Goal: Information Seeking & Learning: Learn about a topic

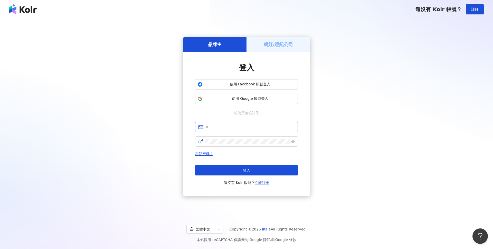
click at [214, 130] on span at bounding box center [246, 127] width 103 height 10
paste input "**********"
type input "**********"
click at [251, 172] on button "登入" at bounding box center [246, 170] width 103 height 10
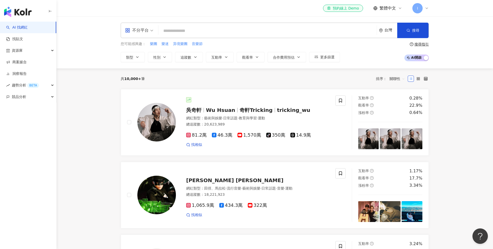
click at [187, 25] on div "不分平台 台灣 搜尋" at bounding box center [275, 30] width 308 height 15
click at [218, 34] on input "search" at bounding box center [267, 31] width 214 height 10
click at [144, 30] on div "不分平台" at bounding box center [137, 30] width 24 height 8
click at [141, 58] on div "Instagram" at bounding box center [140, 54] width 35 height 10
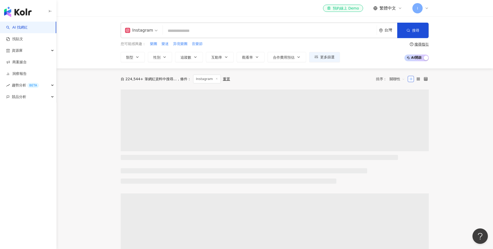
click at [193, 33] on input "search" at bounding box center [270, 31] width 210 height 10
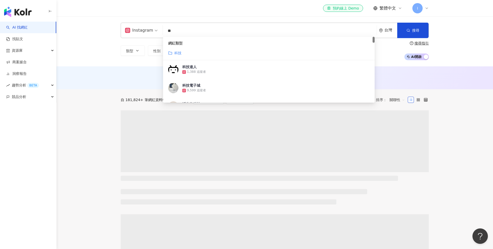
click at [182, 52] on div "科技" at bounding box center [268, 53] width 201 height 6
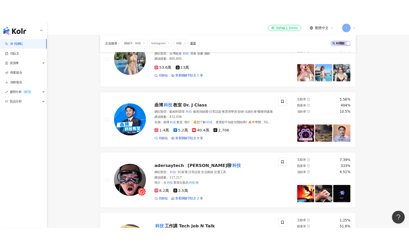
scroll to position [188, 0]
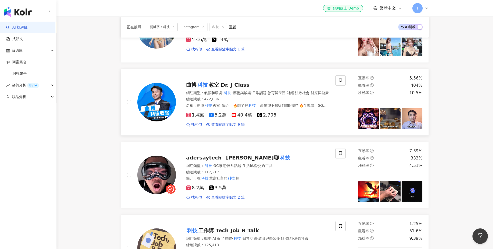
type input "**"
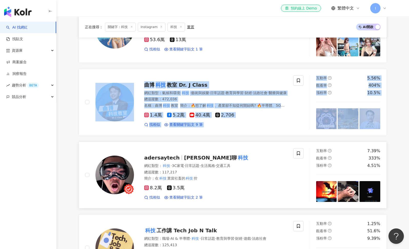
click at [156, 143] on link "adersaytech Ted聊 科技 網紅類型 ： 科技 · 3C家電 · 日常話題 · 生活風格 · 交通工具 總追蹤數 ： 117,217 簡介 ： 在…" at bounding box center [233, 174] width 308 height 67
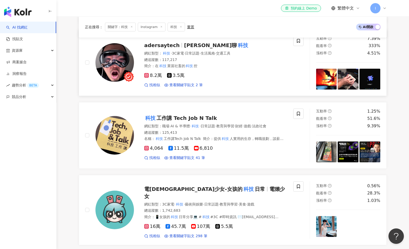
scroll to position [301, 0]
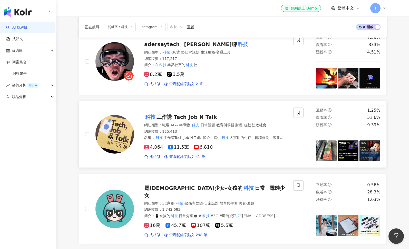
click at [176, 118] on span "工作講 Tech Job N Talk" at bounding box center [187, 117] width 60 height 6
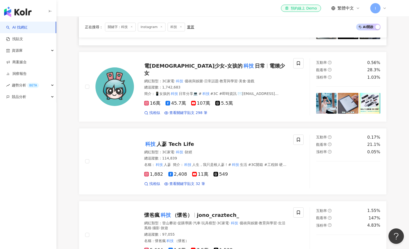
scroll to position [424, 0]
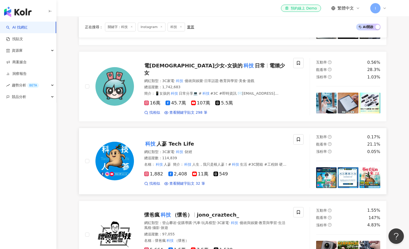
click at [164, 140] on div "科技 人蔘 Tech Life" at bounding box center [215, 143] width 143 height 7
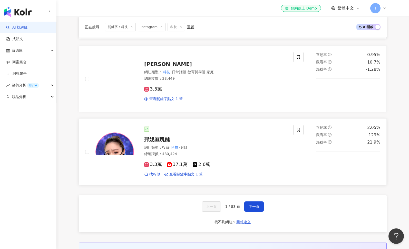
scroll to position [798, 0]
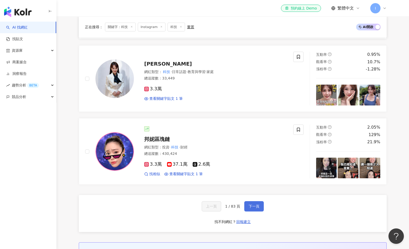
click at [253, 206] on span "下一頁" at bounding box center [254, 206] width 11 height 4
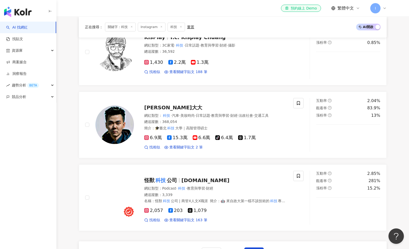
scroll to position [768, 0]
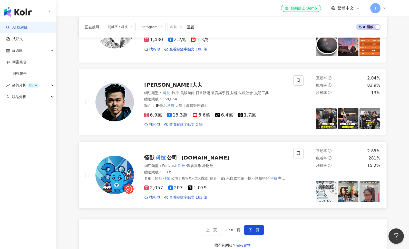
click at [161, 145] on link "怪獸 科技 公司 monstech.inc 網紅類型 ： Podcast · 科技 · 教育與學習 · 財經 總追蹤數 ： 3,339 名稱 ： 怪獸 科技 …" at bounding box center [233, 174] width 308 height 67
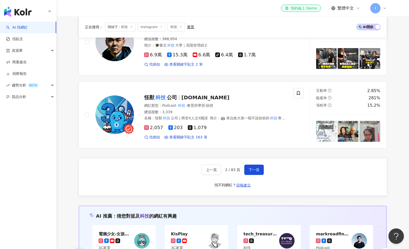
scroll to position [839, 0]
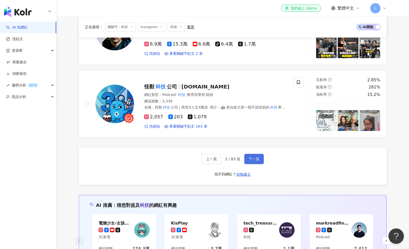
click at [259, 159] on span "下一頁" at bounding box center [254, 159] width 11 height 4
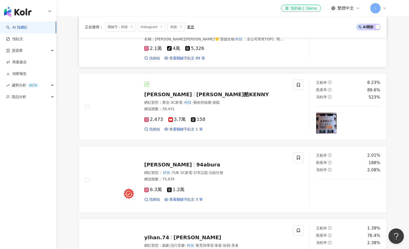
scroll to position [198, 0]
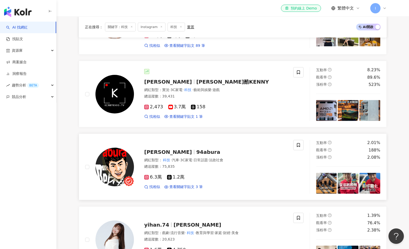
click at [174, 152] on span "[PERSON_NAME]" at bounding box center [168, 152] width 48 height 6
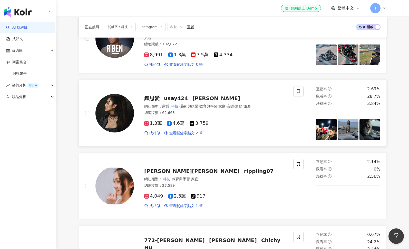
scroll to position [473, 0]
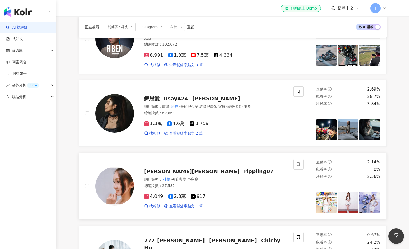
click at [170, 168] on span "[PERSON_NAME][PERSON_NAME]" at bounding box center [192, 171] width 96 height 6
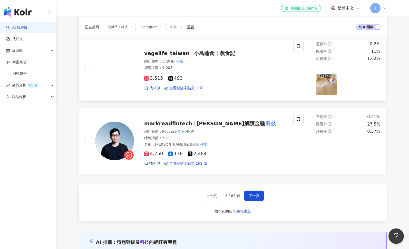
scroll to position [810, 0]
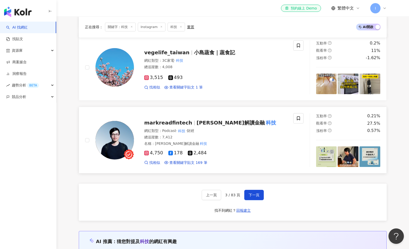
click at [205, 119] on span "馬克解讀金融" at bounding box center [231, 122] width 68 height 6
click at [250, 193] on span "下一頁" at bounding box center [254, 195] width 11 height 4
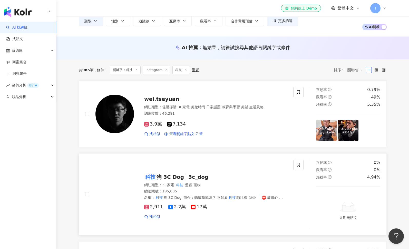
scroll to position [28, 0]
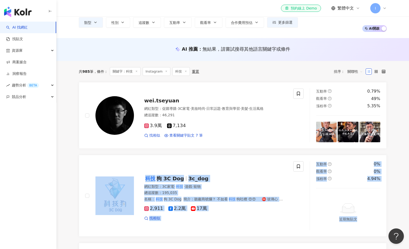
click at [176, 175] on span "狗 3C Dog" at bounding box center [170, 178] width 27 height 6
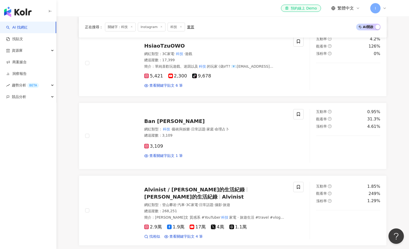
scroll to position [458, 0]
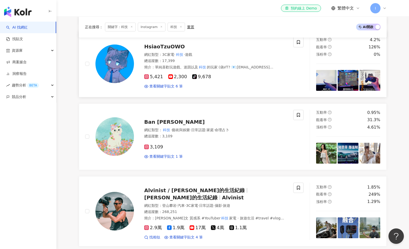
click at [171, 47] on span "HsiaoTzuOWO" at bounding box center [164, 46] width 41 height 6
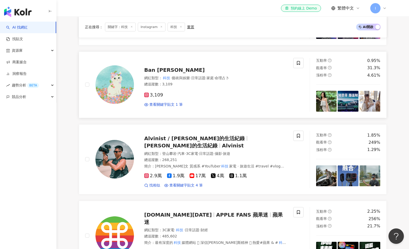
click at [173, 80] on div "網紅類型 ： 科技 · 藝術與娛樂 · 日常話題 · 家庭 · 命理占卜" at bounding box center [215, 77] width 143 height 5
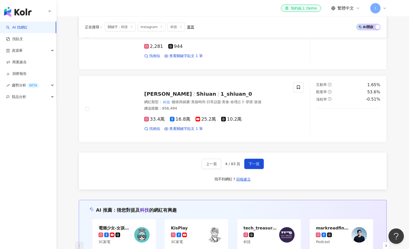
scroll to position [875, 0]
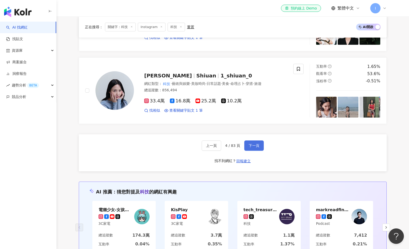
click at [245, 140] on button "下一頁" at bounding box center [254, 145] width 20 height 10
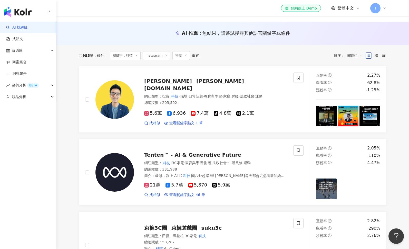
scroll to position [44, 0]
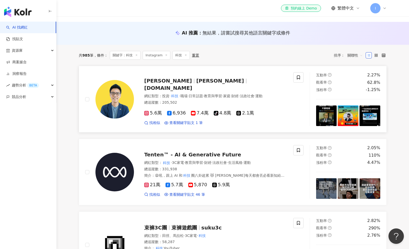
click at [188, 88] on div "Ethan 劉呈顥 ethanliu.tw" at bounding box center [215, 84] width 143 height 14
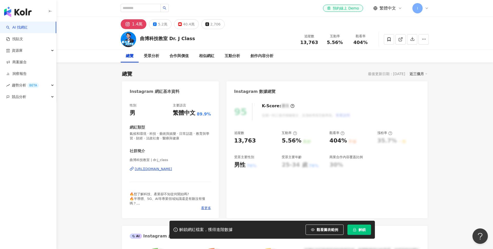
click at [150, 169] on div "https://www.instagram.com/dr.j_class/" at bounding box center [153, 168] width 37 height 5
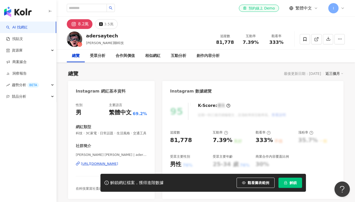
click at [98, 163] on div "https://www.instagram.com/adersaytech/" at bounding box center [99, 164] width 37 height 5
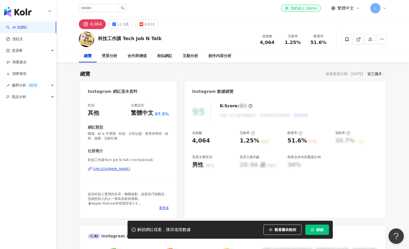
click at [130, 167] on div "https://www.instagram.com/techjobntalk/" at bounding box center [111, 168] width 37 height 5
click at [159, 56] on div "相似網紅" at bounding box center [164, 56] width 15 height 6
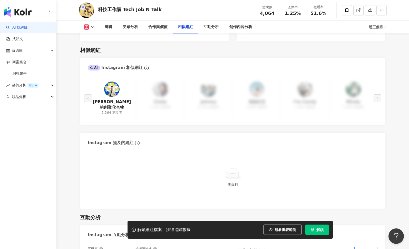
click at [157, 79] on div "查理的創業化合物 3,364 追蹤者 Cindy 1,300 追蹤者 Johnny 5,300 追蹤者 強強生活 2,800 追蹤者 I’m Candy 1,…" at bounding box center [233, 98] width 290 height 38
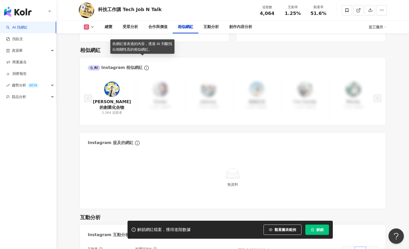
click at [144, 65] on icon "info-circle" at bounding box center [146, 67] width 5 height 5
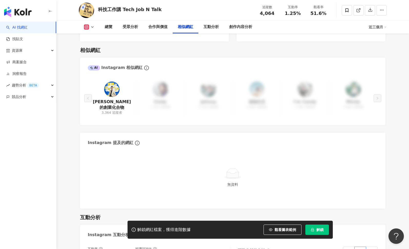
click at [368, 93] on div "查理的創業化合物 3,364 追蹤者 Cindy 1,300 追蹤者 Johnny 5,300 追蹤者 強強生活 2,800 追蹤者 I’m Candy 1,…" at bounding box center [233, 98] width 290 height 38
click at [353, 84] on div "查理的創業化合物 3,364 追蹤者 Cindy 1,300 追蹤者 Johnny 5,300 追蹤者 強強生活 2,800 追蹤者 I’m Candy 1,…" at bounding box center [233, 98] width 290 height 38
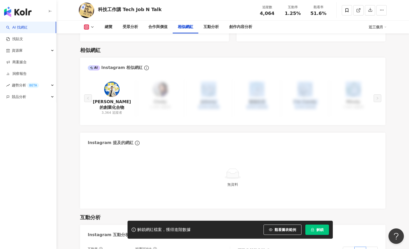
drag, startPoint x: 353, startPoint y: 84, endPoint x: 203, endPoint y: 84, distance: 150.5
click at [203, 86] on div "查理的創業化合物 3,364 追蹤者 Cindy 1,300 追蹤者 Johnny 5,300 追蹤者 強強生活 2,800 追蹤者 I’m Candy 1,…" at bounding box center [233, 98] width 290 height 38
click at [203, 84] on div "查理的創業化合物 3,364 追蹤者 Cindy 1,300 追蹤者 Johnny 5,300 追蹤者 強強生活 2,800 追蹤者 I’m Candy 1,…" at bounding box center [233, 98] width 290 height 38
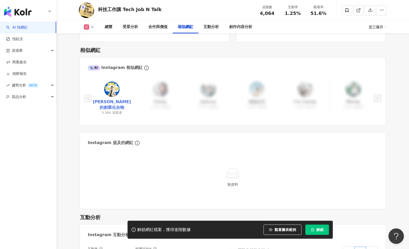
click at [123, 99] on link "查理的創業化合物" at bounding box center [112, 105] width 40 height 12
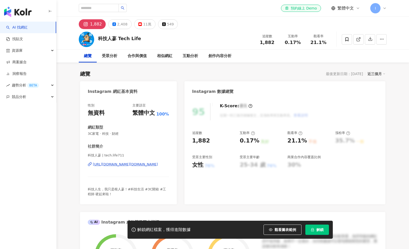
click at [147, 162] on div "[URL][DOMAIN_NAME][DOMAIN_NAME]" at bounding box center [125, 164] width 65 height 5
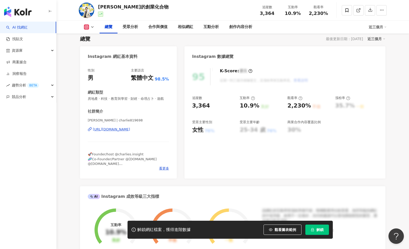
scroll to position [34, 0]
click at [130, 129] on div "https://www.instagram.com/charlie819698/" at bounding box center [111, 129] width 37 height 5
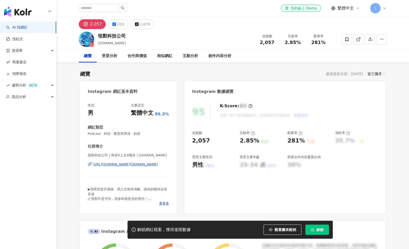
click at [132, 166] on div "https://www.instagram.com/monstech.inc/" at bounding box center [125, 164] width 65 height 5
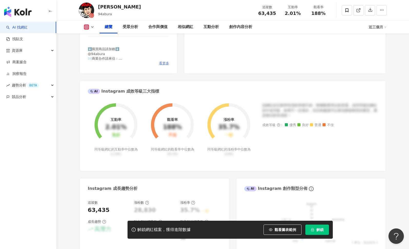
scroll to position [82, 0]
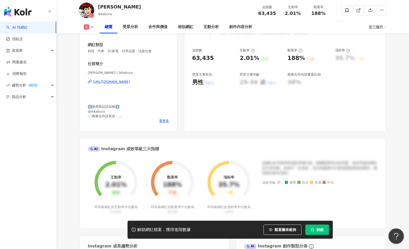
click at [121, 81] on div "https://www.instagram.com/94abura/" at bounding box center [111, 81] width 37 height 5
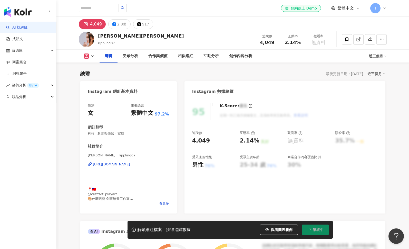
scroll to position [69, 0]
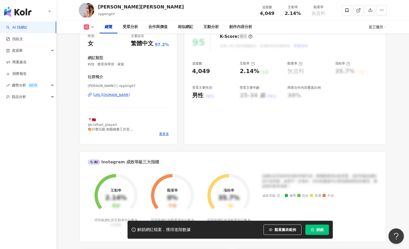
click at [130, 96] on div "https://www.instagram.com/rippling07/" at bounding box center [111, 94] width 37 height 5
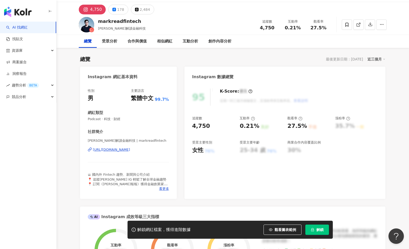
scroll to position [16, 0]
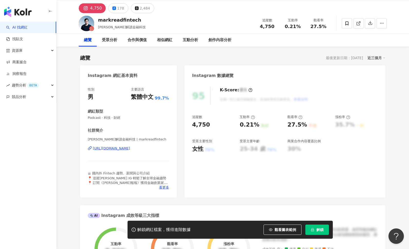
click at [130, 146] on div "https://www.instagram.com/markreadfintech/" at bounding box center [111, 148] width 37 height 5
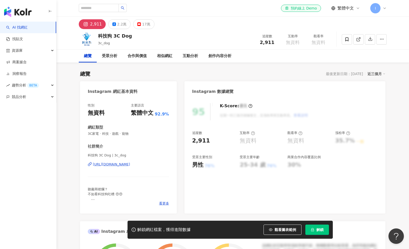
click at [123, 166] on div "[URL][DOMAIN_NAME]" at bounding box center [111, 164] width 37 height 5
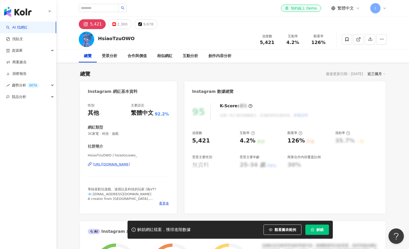
click at [120, 169] on div "HsiaoTzuOWO | hsiaotzuowo_ https://www.instagram.com/hsiaotzuowo_/" at bounding box center [128, 168] width 81 height 30
click at [100, 166] on div "https://www.instagram.com/hsiaotzuowo_/" at bounding box center [111, 164] width 37 height 5
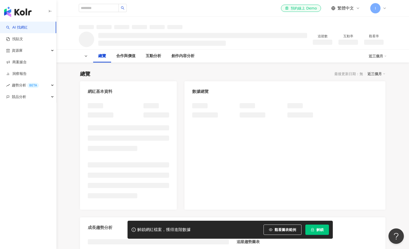
scroll to position [39, 0]
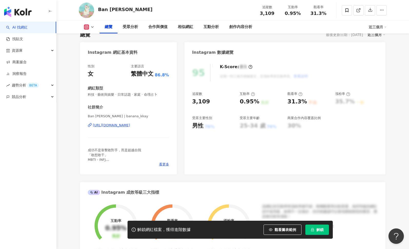
click at [130, 123] on div "[URL][DOMAIN_NAME]" at bounding box center [111, 125] width 37 height 5
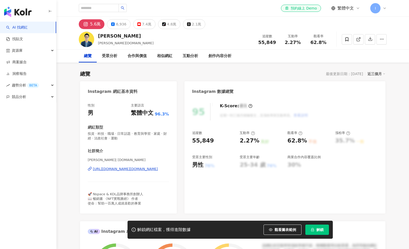
click at [123, 169] on div "https://www.instagram.com/ethanliu.tw/" at bounding box center [125, 168] width 65 height 5
